Goal: Information Seeking & Learning: Find specific fact

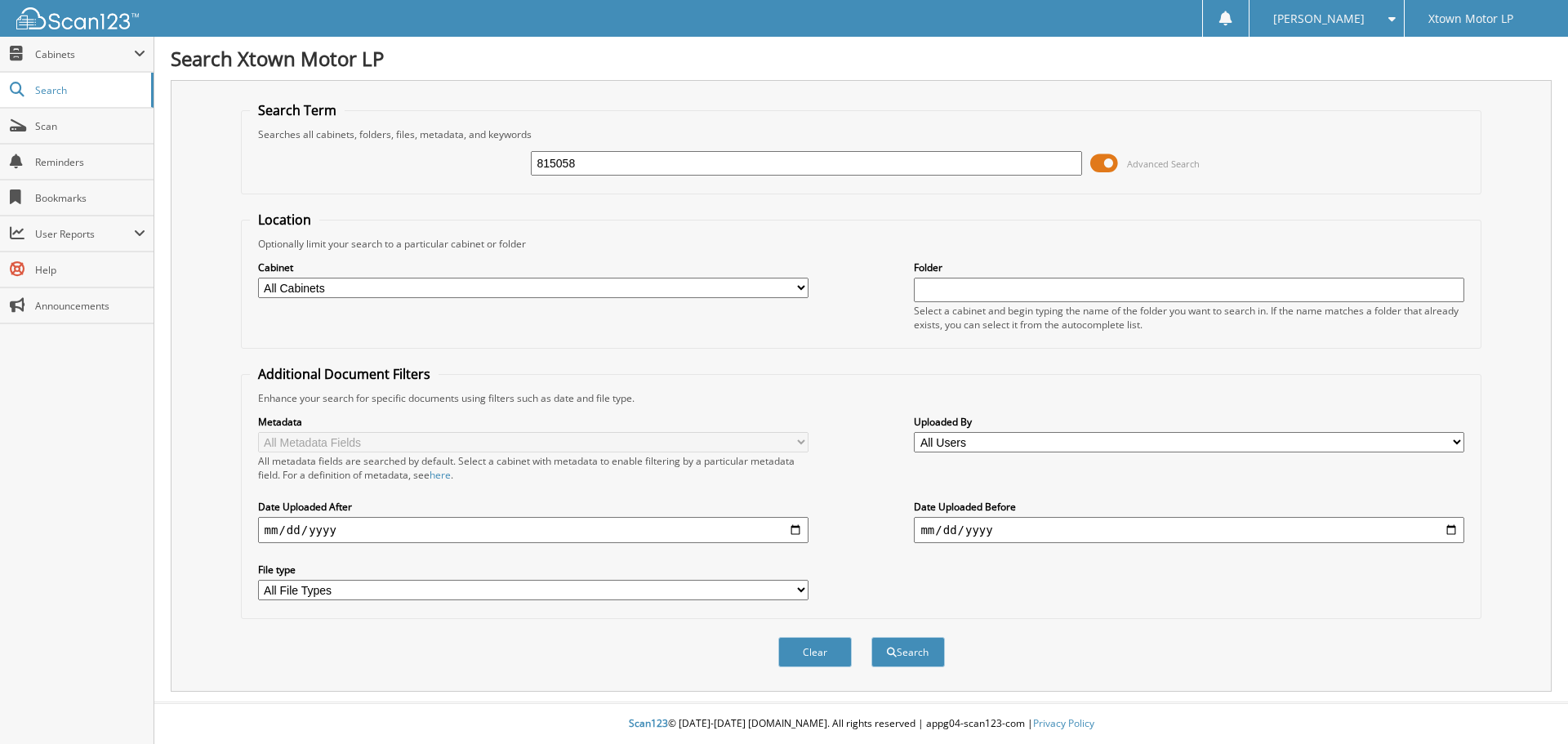
type input "815058"
click at [872, 637] on button "Search" at bounding box center [908, 651] width 73 height 30
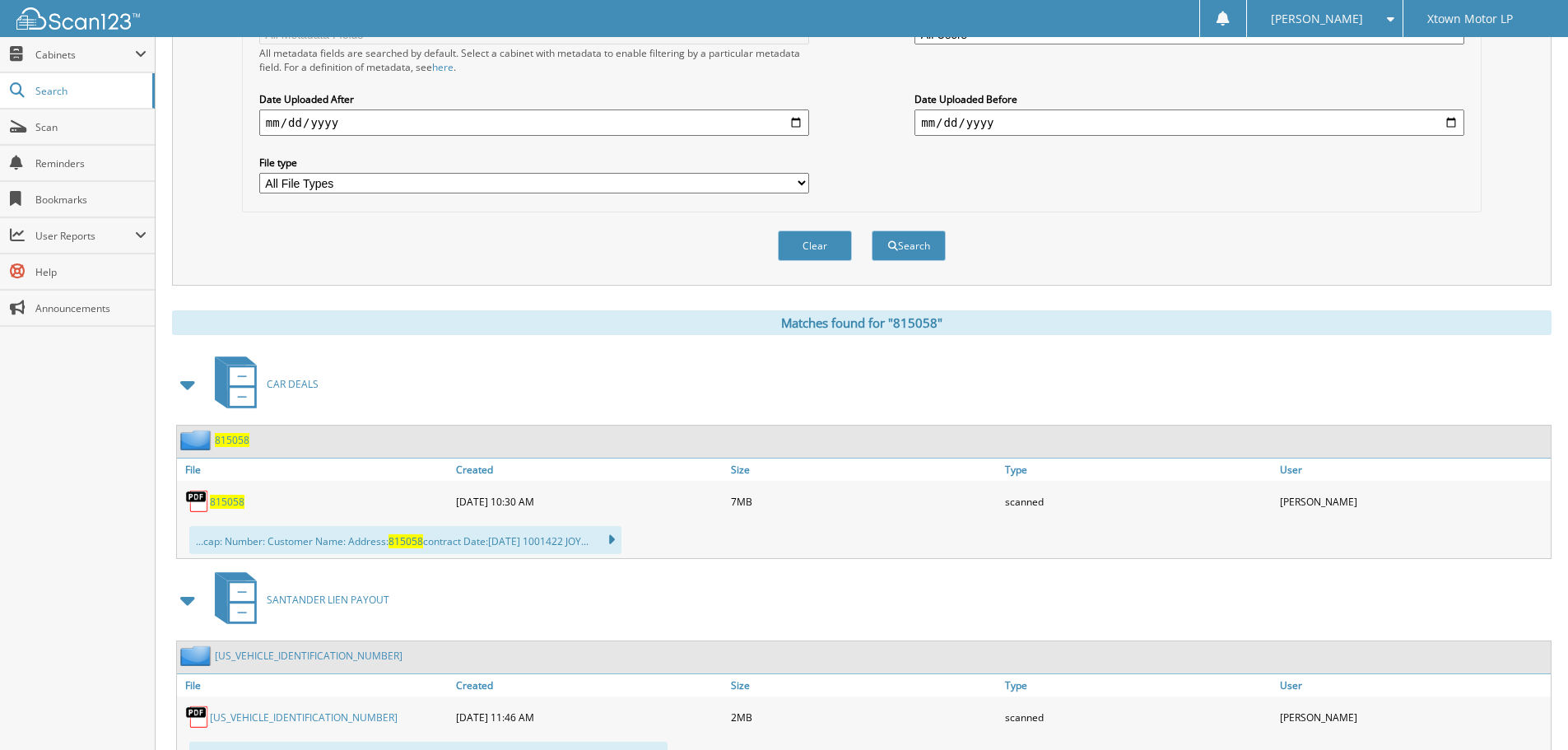
click at [235, 502] on span "815058" at bounding box center [226, 502] width 34 height 14
